Goal: Transaction & Acquisition: Subscribe to service/newsletter

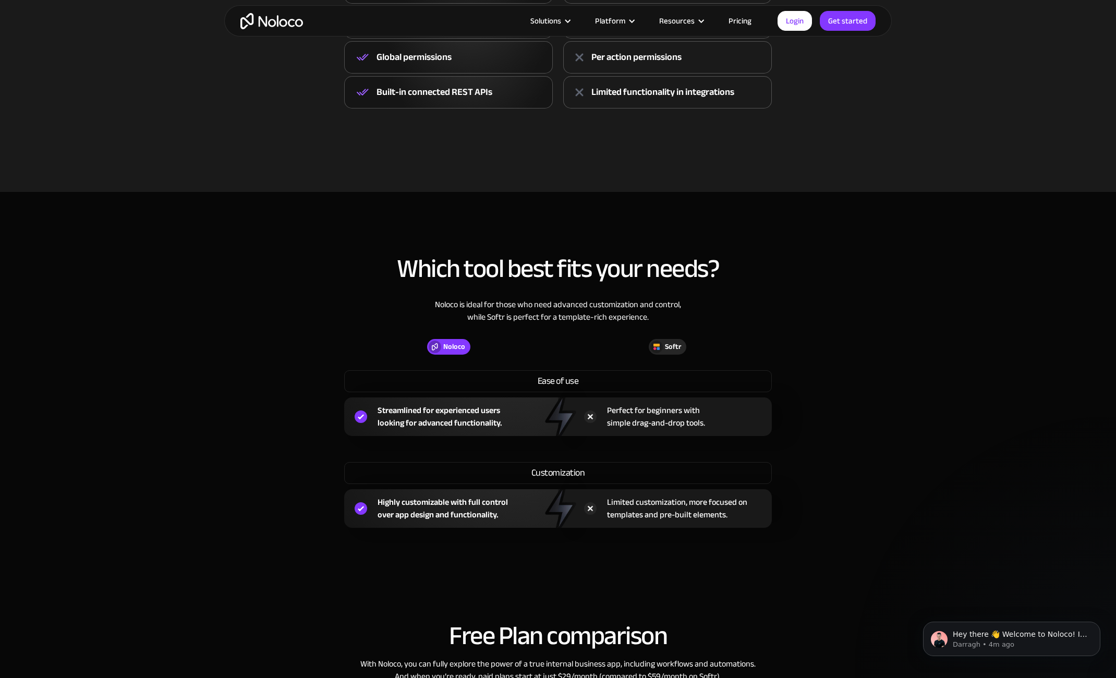
scroll to position [222, 0]
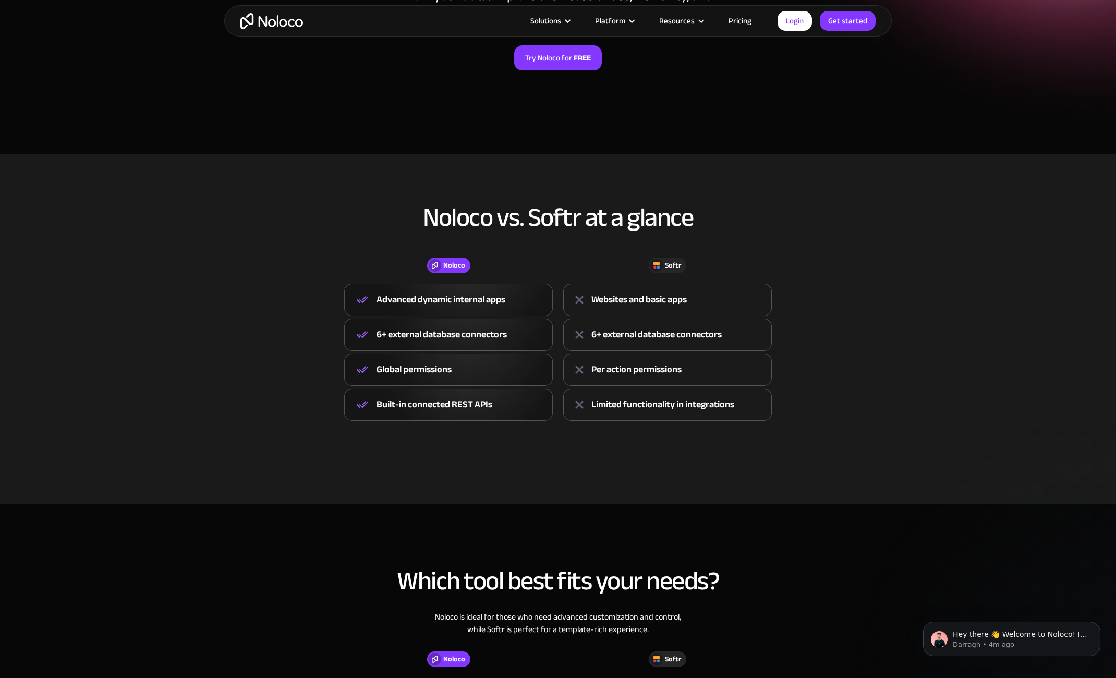
click at [746, 19] on link "Pricing" at bounding box center [739, 21] width 49 height 14
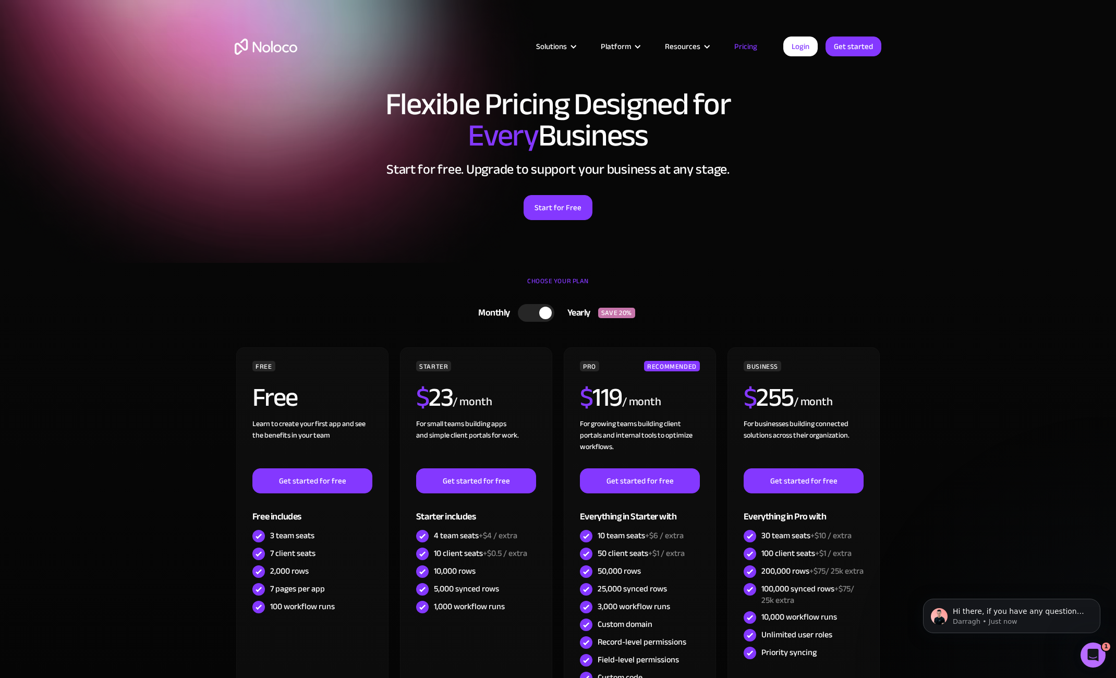
scroll to position [14, 0]
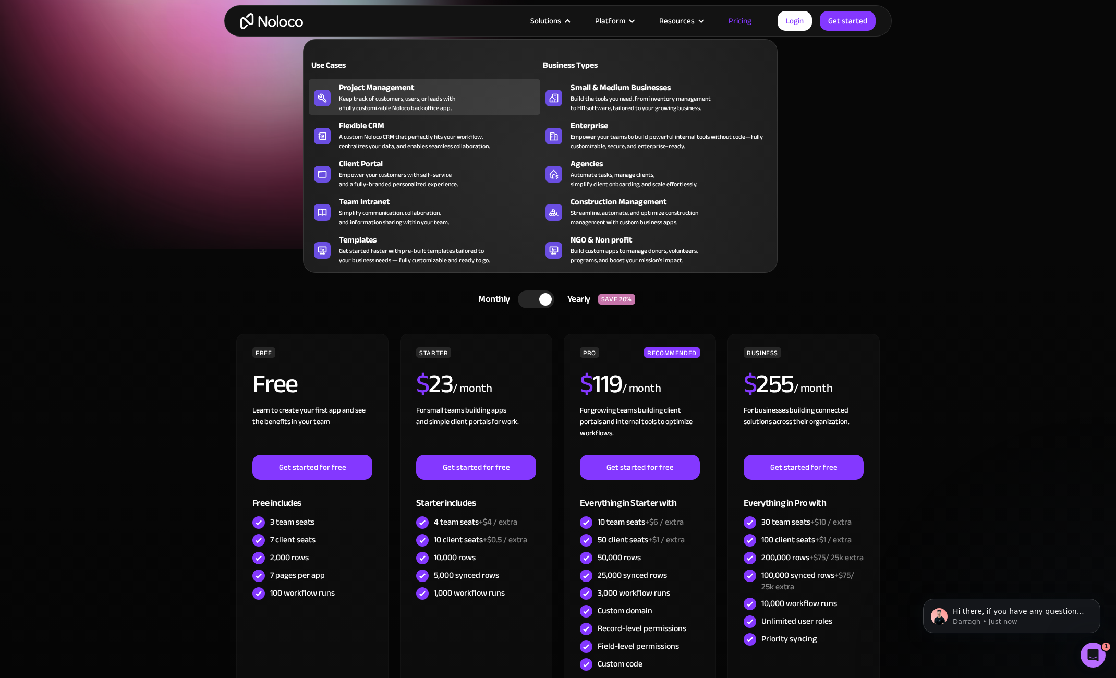
click at [398, 93] on div "Project Management" at bounding box center [442, 87] width 206 height 13
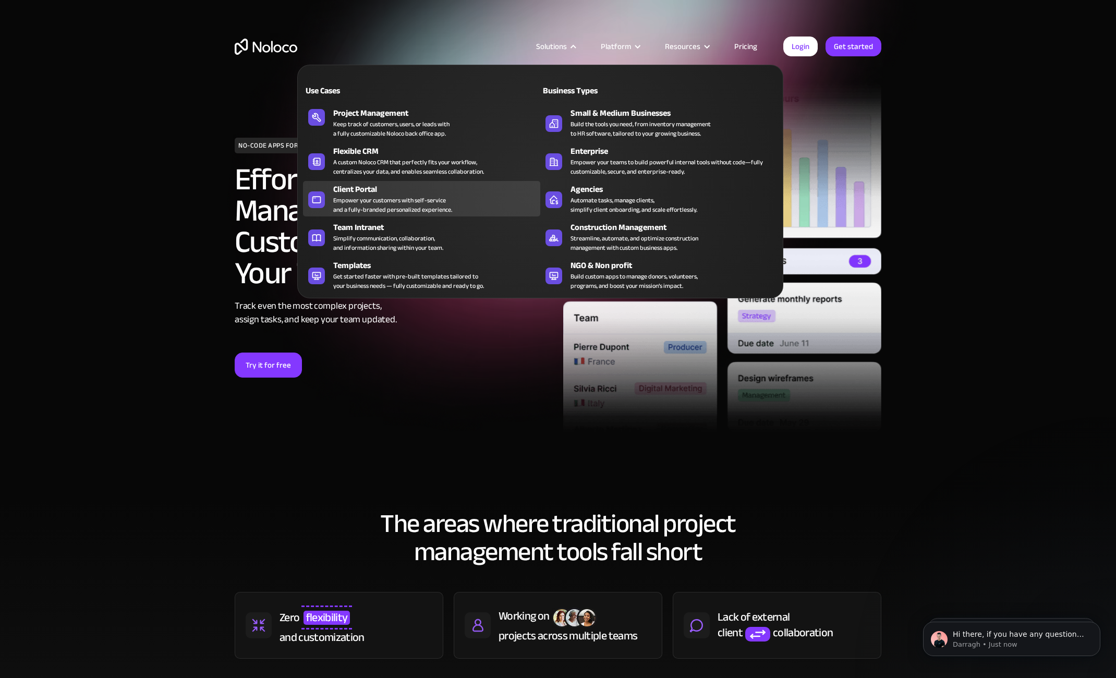
click at [375, 193] on div "Client Portal" at bounding box center [439, 189] width 212 height 13
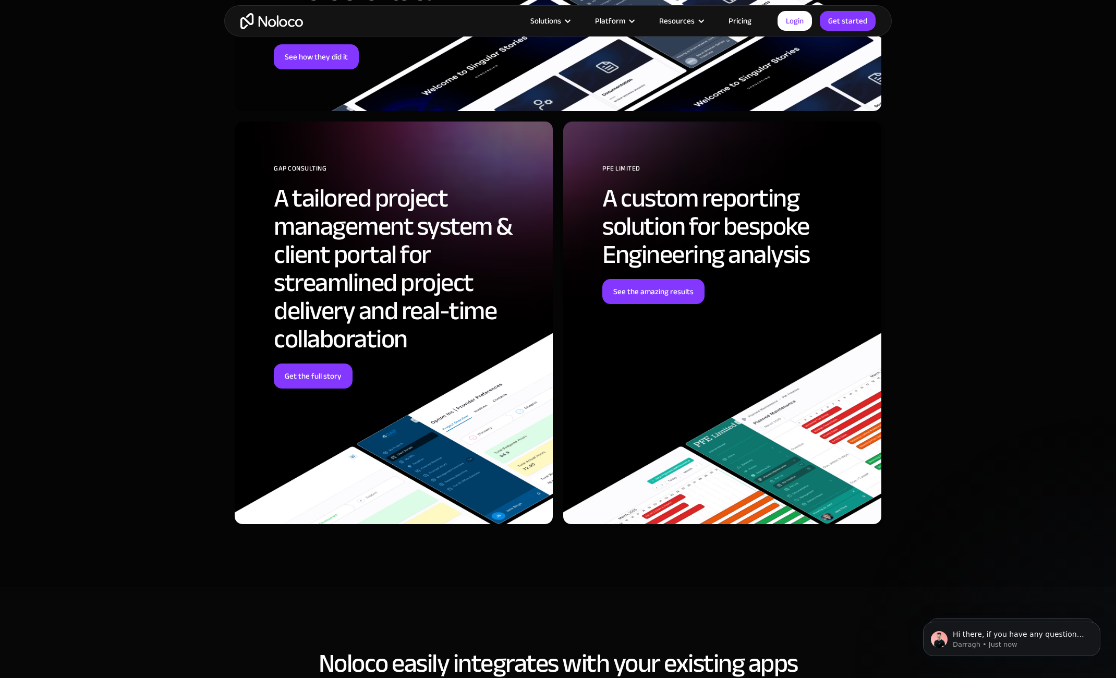
scroll to position [3424, 0]
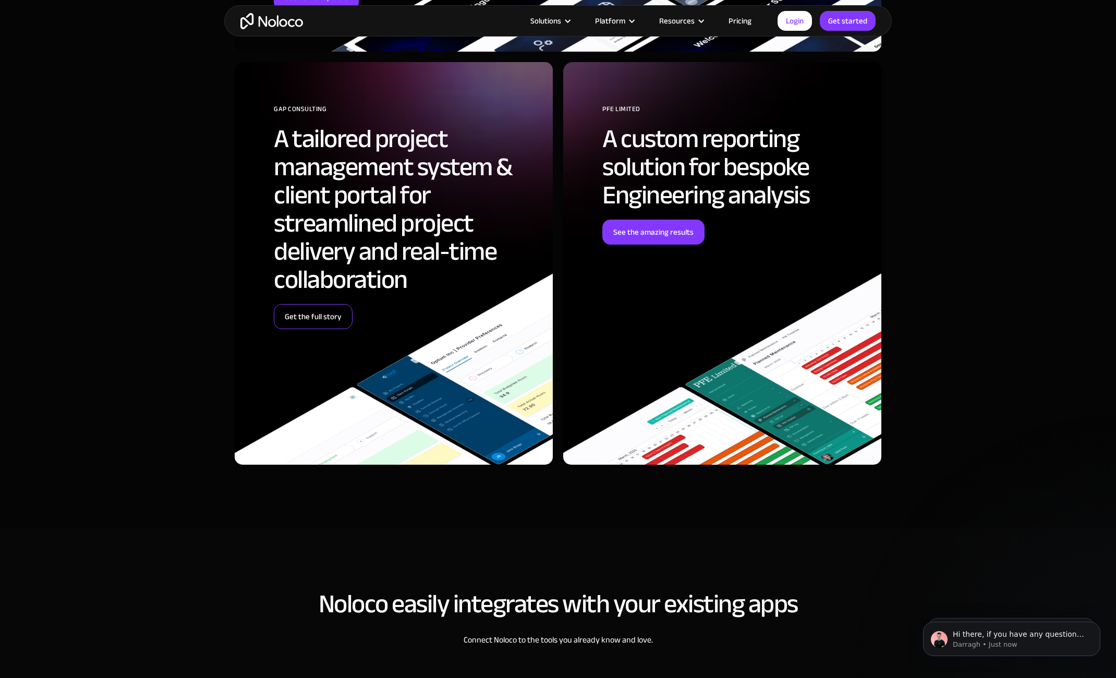
click at [298, 320] on link "Get the full story" at bounding box center [313, 316] width 79 height 25
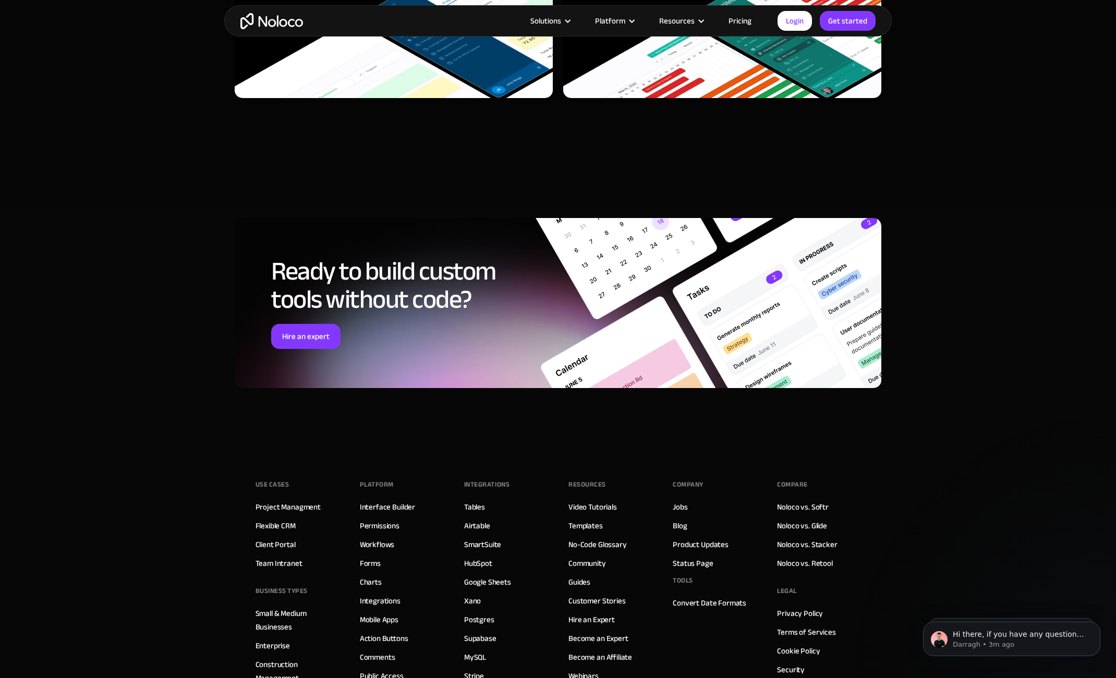
scroll to position [4231, 0]
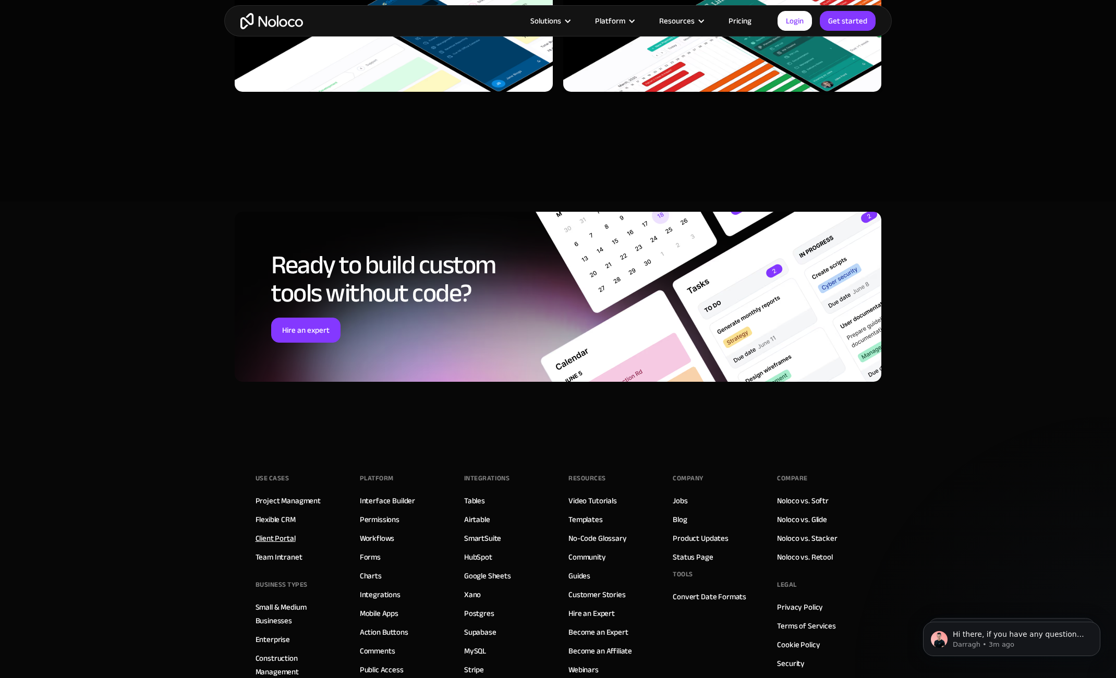
click at [274, 541] on link "Client Portal" at bounding box center [276, 538] width 40 height 14
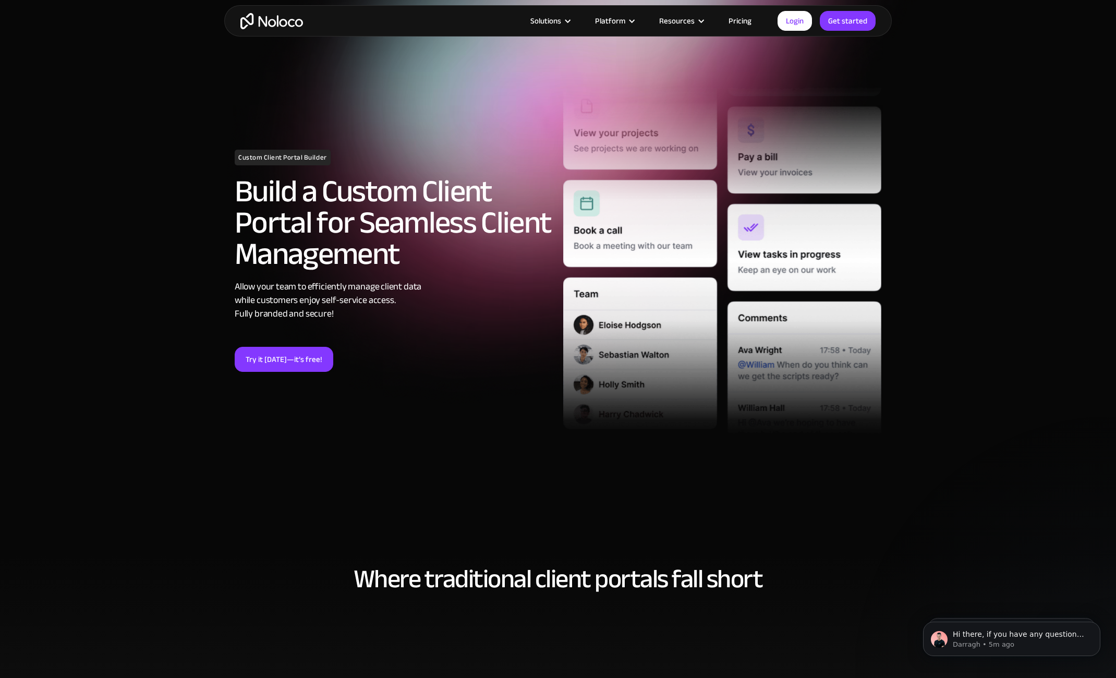
click at [744, 23] on link "Pricing" at bounding box center [739, 21] width 49 height 14
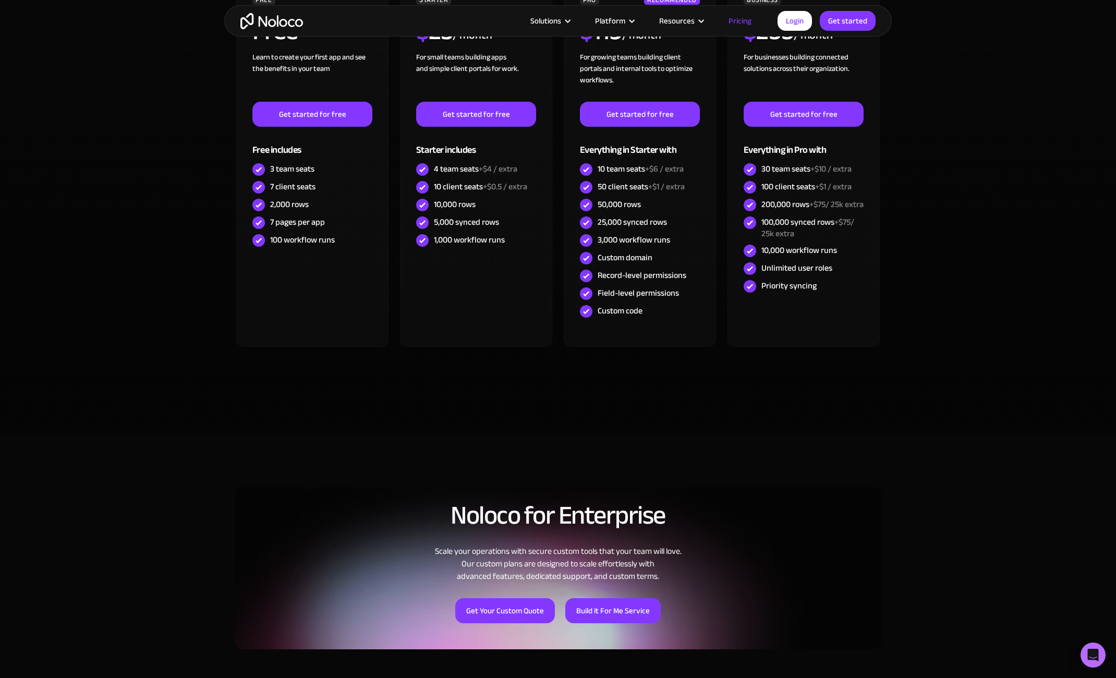
scroll to position [248, 0]
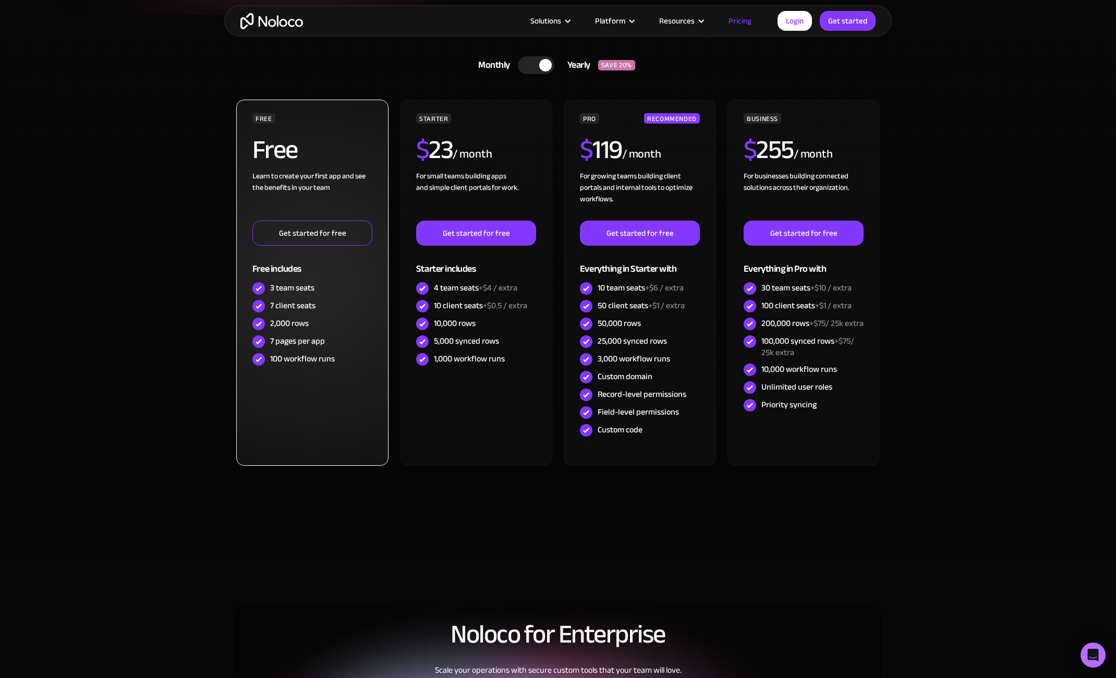
click at [327, 230] on link "Get started for free" at bounding box center [312, 233] width 120 height 25
